Goal: Task Accomplishment & Management: Use online tool/utility

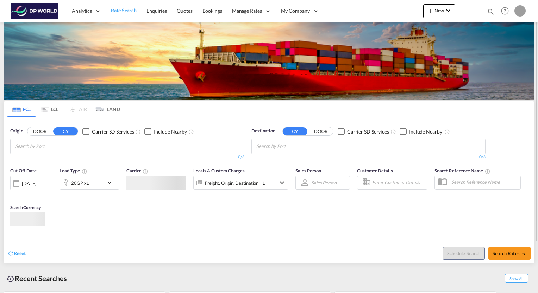
click at [84, 146] on md-chips-wrap "Chips container with autocompletion. Enter the text area, type text to search, …" at bounding box center [49, 145] width 71 height 13
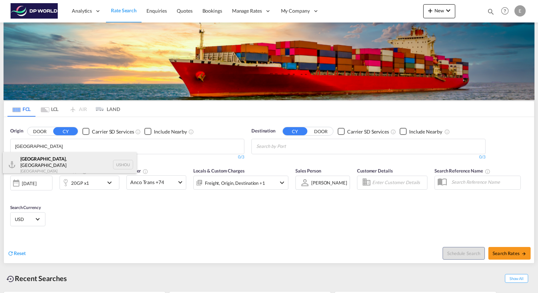
type input "[GEOGRAPHIC_DATA]"
click at [21, 162] on div "[GEOGRAPHIC_DATA] , [GEOGRAPHIC_DATA] [GEOGRAPHIC_DATA] USHOU" at bounding box center [70, 164] width 134 height 25
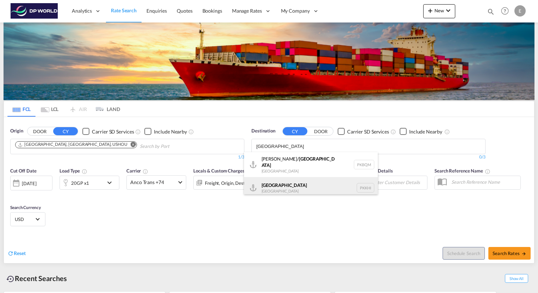
type input "[GEOGRAPHIC_DATA]"
click at [269, 178] on div "Karachi [GEOGRAPHIC_DATA] PKKHI" at bounding box center [311, 187] width 134 height 21
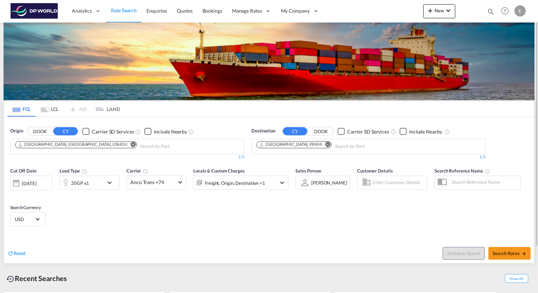
click at [111, 184] on md-icon "icon-chevron-down" at bounding box center [111, 183] width 12 height 8
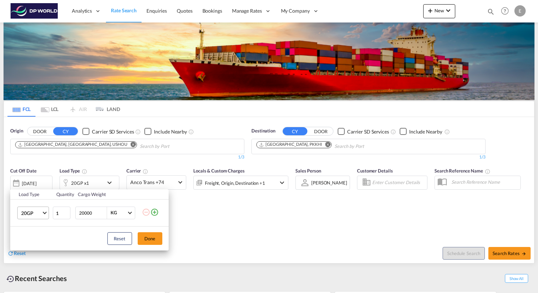
click at [44, 213] on span "Choose: \a20GP" at bounding box center [45, 212] width 4 height 4
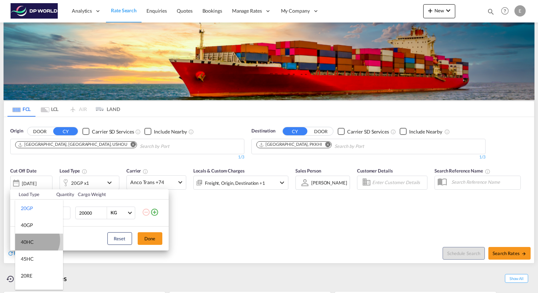
click at [34, 240] on md-option "40HC" at bounding box center [39, 242] width 48 height 17
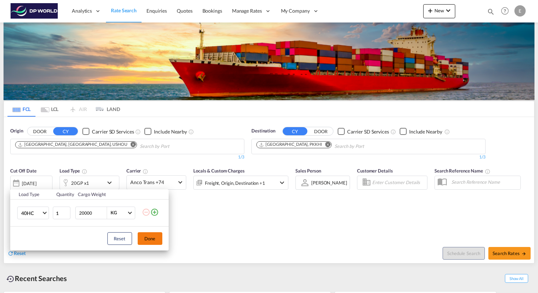
click at [146, 239] on button "Done" at bounding box center [150, 239] width 25 height 13
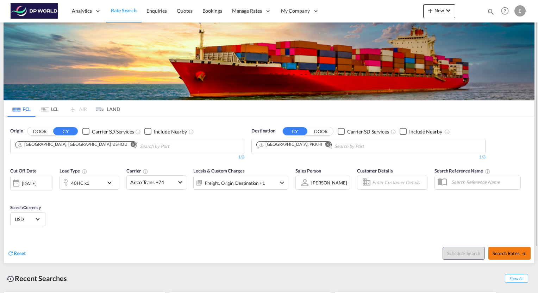
click at [522, 254] on md-icon "icon-arrow-right" at bounding box center [523, 254] width 5 height 5
type input "USHOU to PKKHI / [DATE]"
